Goal: Transaction & Acquisition: Book appointment/travel/reservation

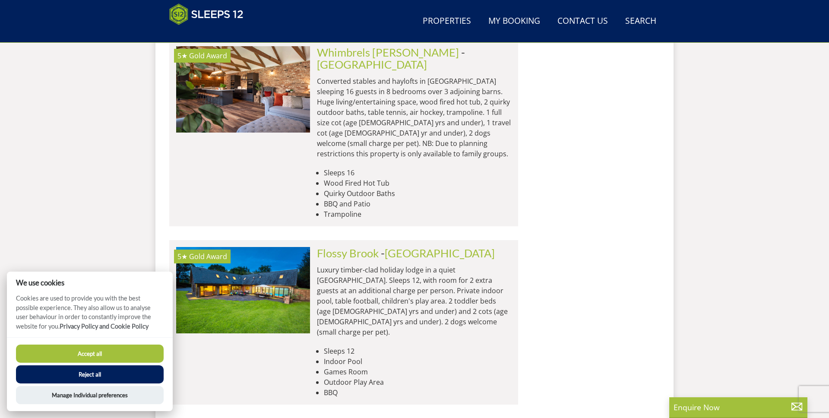
scroll to position [3357, 0]
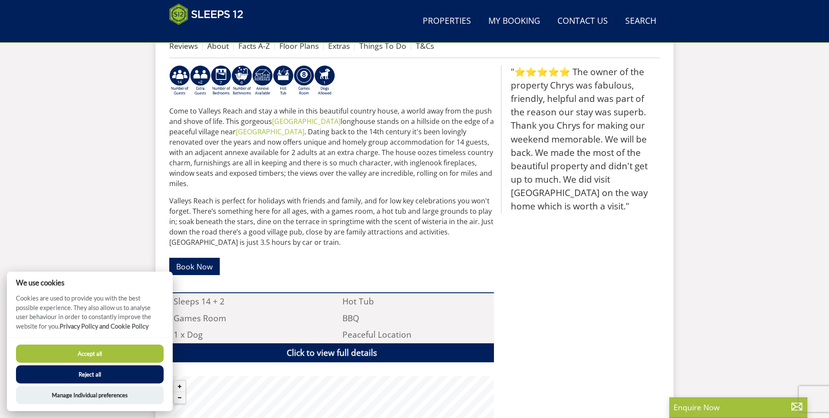
scroll to position [434, 0]
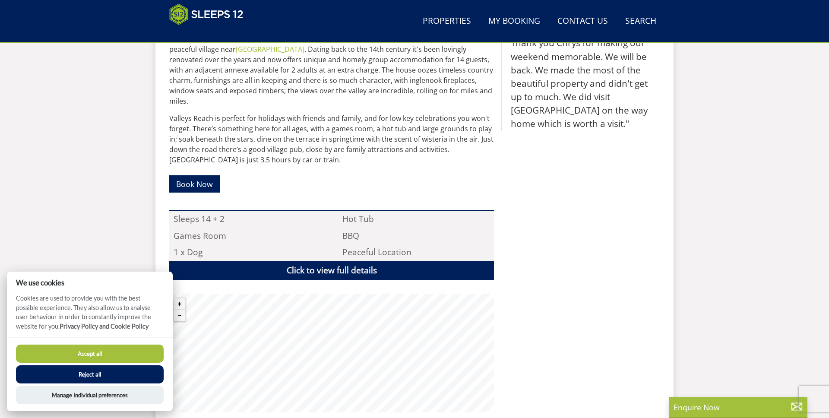
drag, startPoint x: 143, startPoint y: 373, endPoint x: 161, endPoint y: 370, distance: 17.9
click at [143, 373] on button "Reject all" at bounding box center [90, 374] width 148 height 18
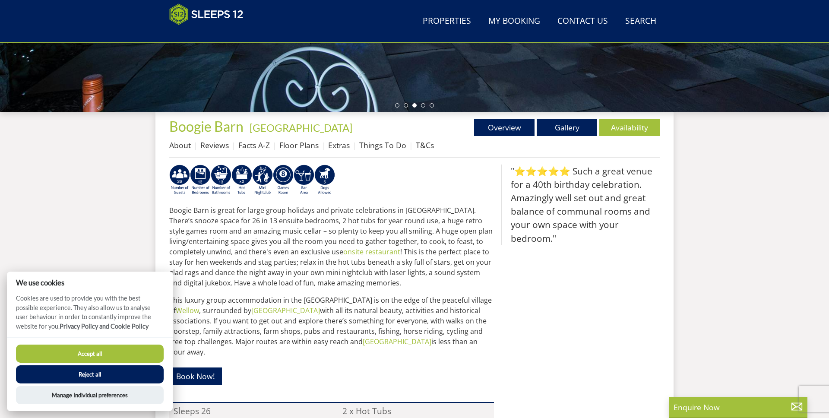
scroll to position [298, 0]
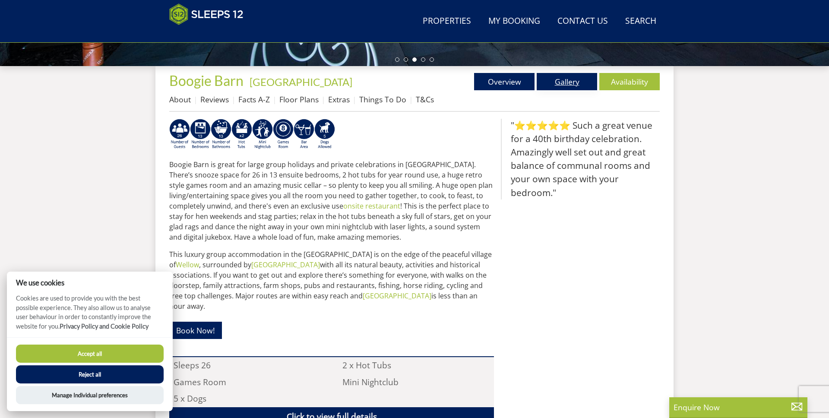
click at [586, 83] on link "Gallery" at bounding box center [566, 81] width 60 height 17
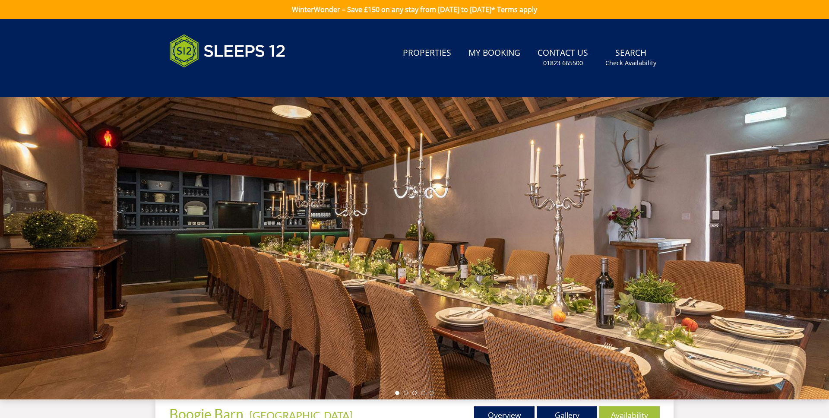
click at [785, 255] on div at bounding box center [414, 248] width 829 height 302
click at [577, 408] on link "Gallery" at bounding box center [566, 414] width 60 height 17
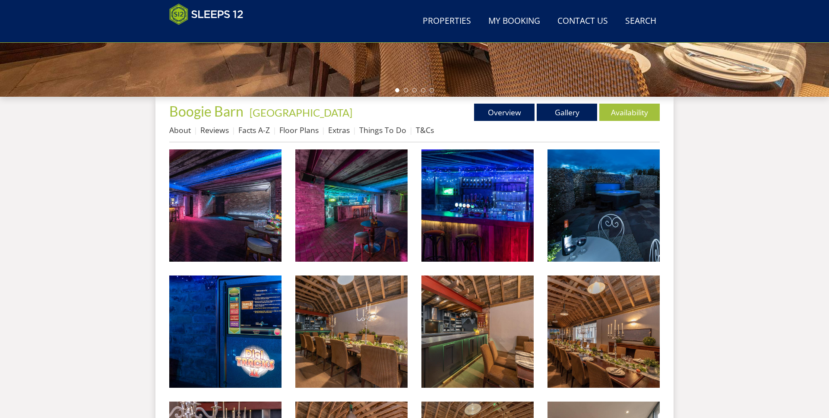
scroll to position [271, 0]
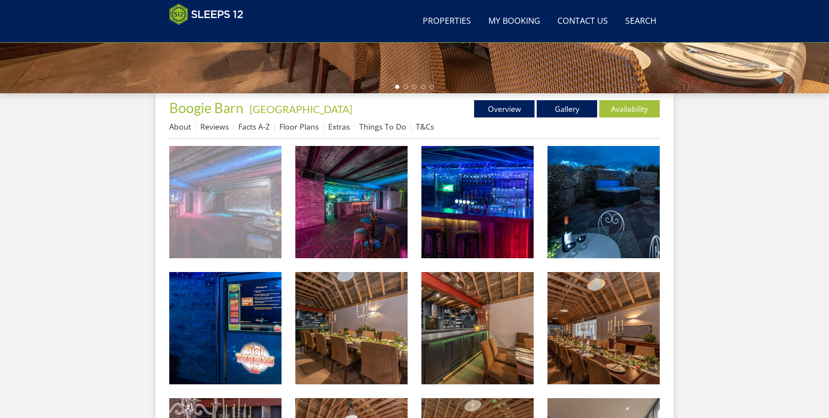
click at [208, 200] on img at bounding box center [225, 202] width 112 height 112
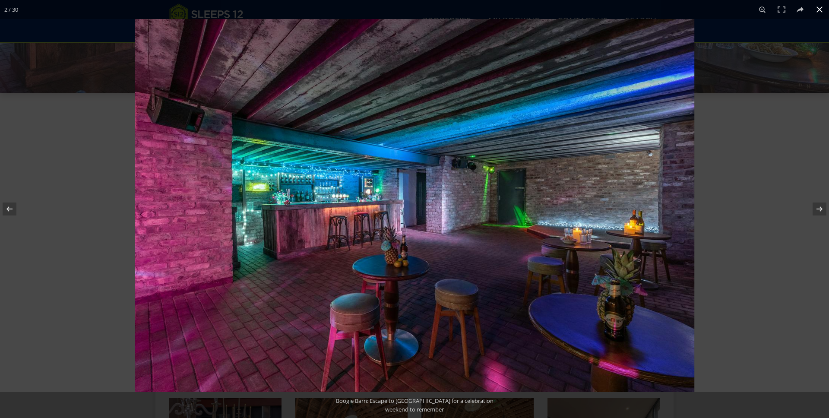
drag, startPoint x: 800, startPoint y: 236, endPoint x: 783, endPoint y: 237, distance: 16.9
click at [800, 236] on div at bounding box center [549, 228] width 829 height 418
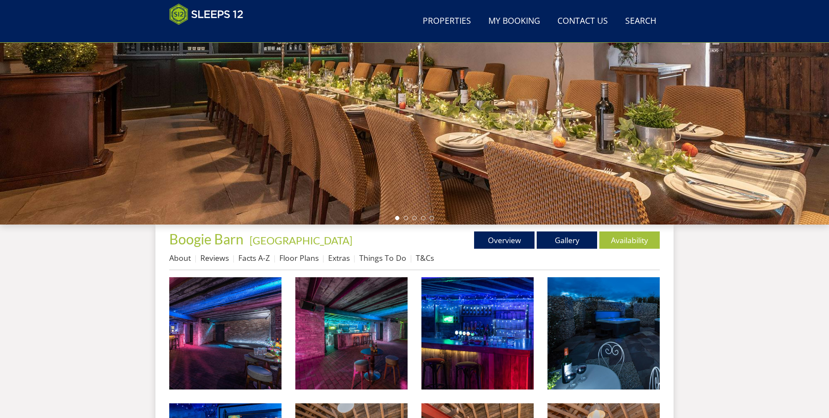
scroll to position [306, 0]
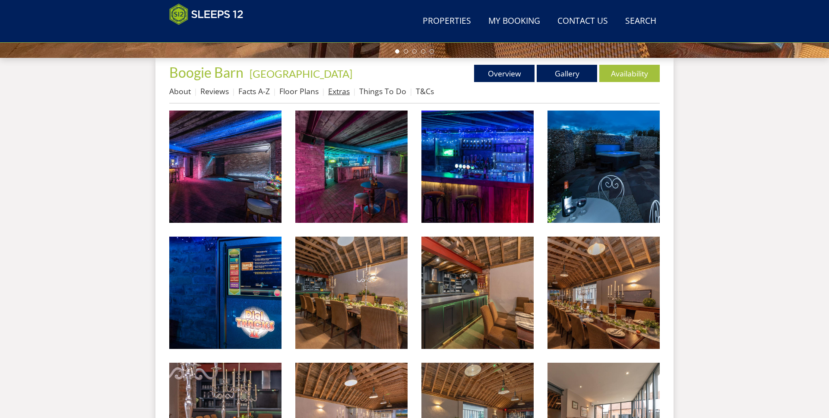
drag, startPoint x: 309, startPoint y: 92, endPoint x: 344, endPoint y: 90, distance: 34.6
click at [309, 92] on link "Floor Plans" at bounding box center [298, 91] width 39 height 10
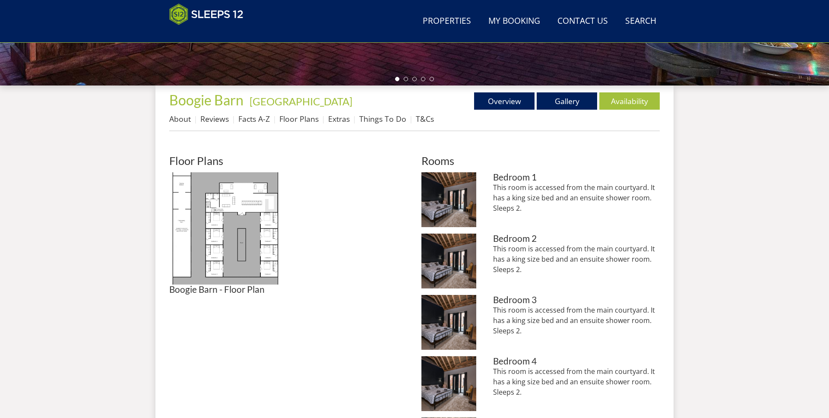
scroll to position [281, 0]
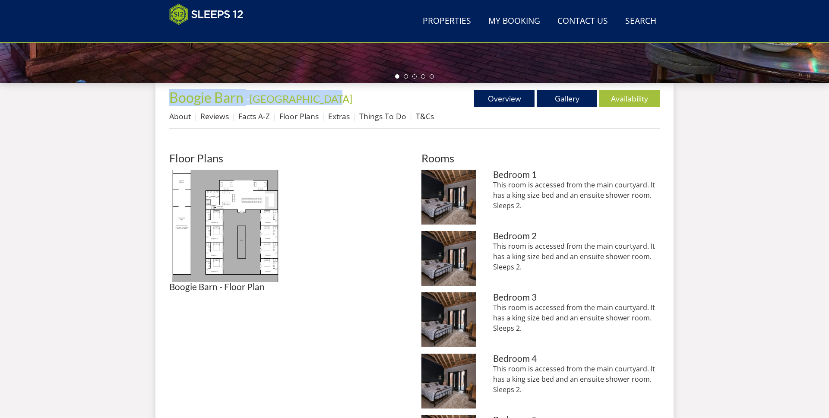
drag, startPoint x: 333, startPoint y: 103, endPoint x: 148, endPoint y: 100, distance: 185.2
click at [148, 99] on div "Search Menu Properties My Booking Contact Us 01823 665500 Search Check Availabi…" at bounding box center [414, 360] width 829 height 1245
copy h1 "Boogie Barn - Nottinghamshire"
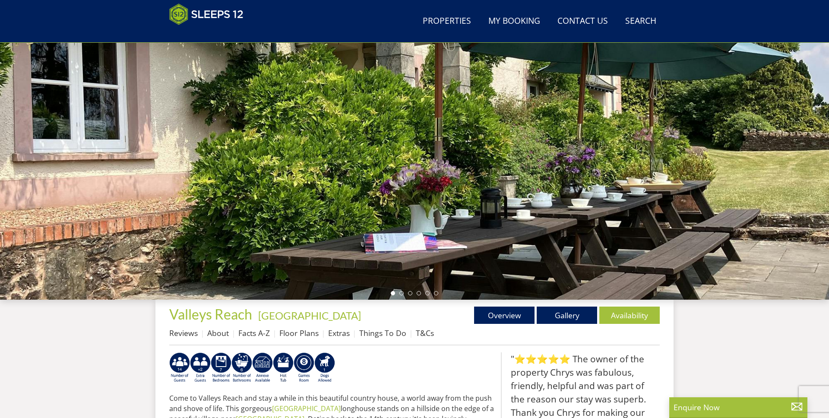
scroll to position [65, 0]
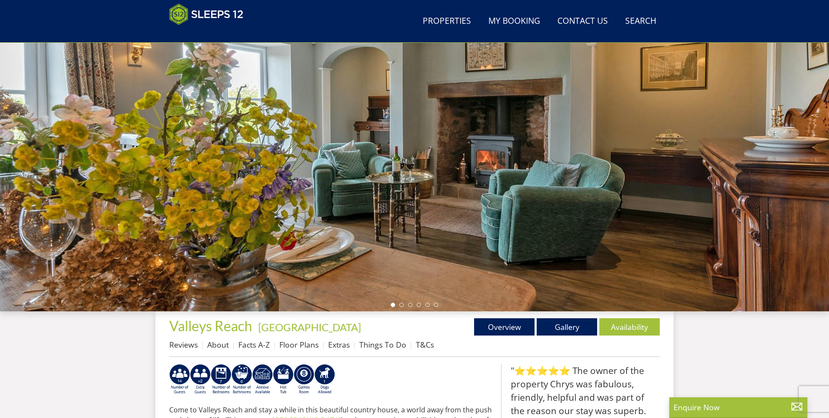
scroll to position [52, 0]
click at [441, 267] on div at bounding box center [414, 160] width 829 height 302
drag, startPoint x: 508, startPoint y: 246, endPoint x: 236, endPoint y: 246, distance: 271.9
click at [222, 243] on div at bounding box center [414, 160] width 829 height 302
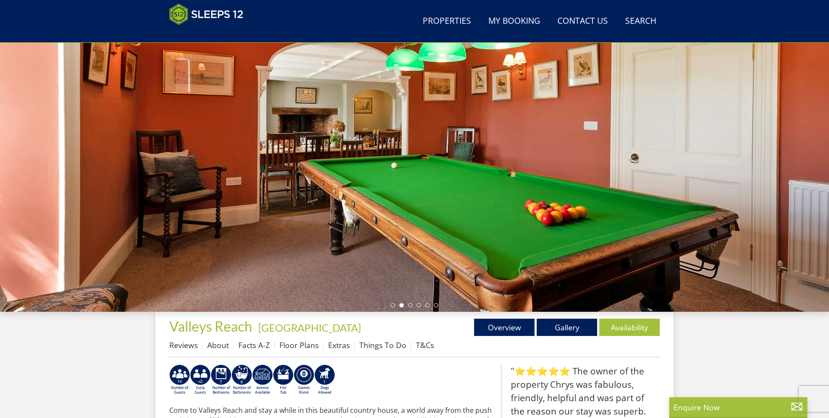
click at [521, 201] on div at bounding box center [414, 160] width 829 height 302
click at [665, 202] on div at bounding box center [414, 160] width 829 height 302
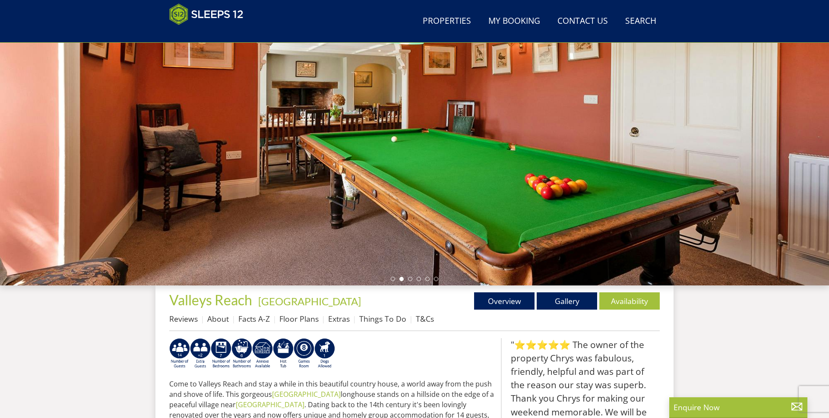
scroll to position [86, 0]
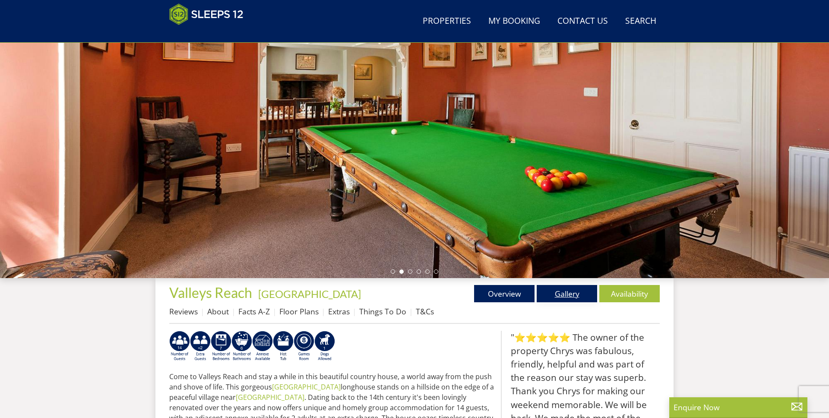
click at [559, 298] on link "Gallery" at bounding box center [566, 293] width 60 height 17
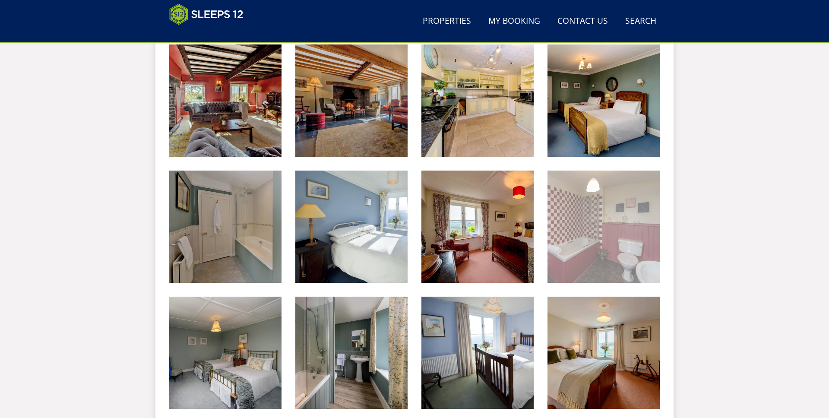
scroll to position [860, 0]
